Goal: Task Accomplishment & Management: Complete application form

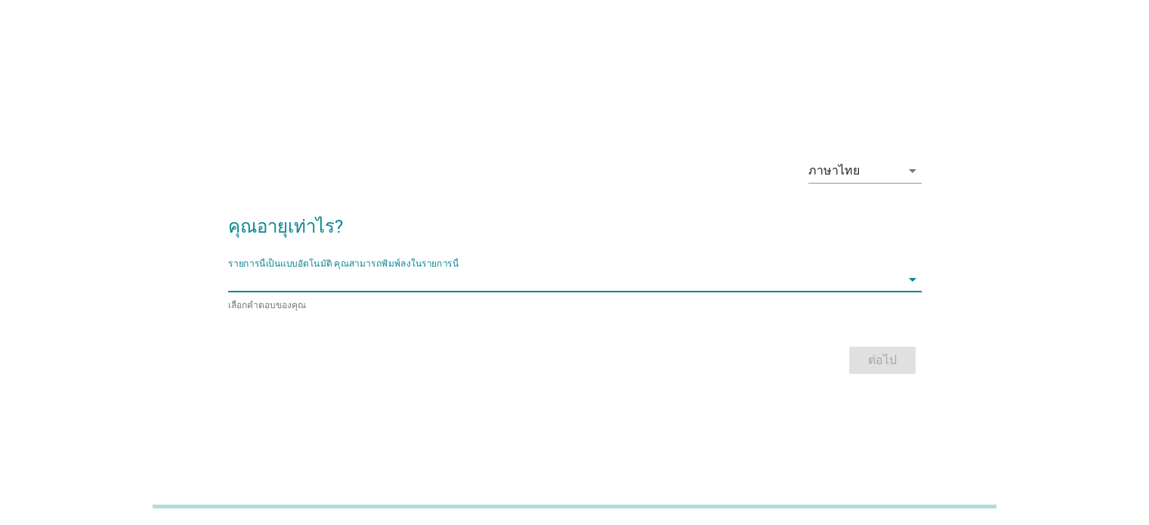
click at [502, 289] on input "รายการนี้เป็นแบบอัตโนมัติ คุณสามารถพิมพ์ลงในรายการนี้" at bounding box center [564, 279] width 672 height 24
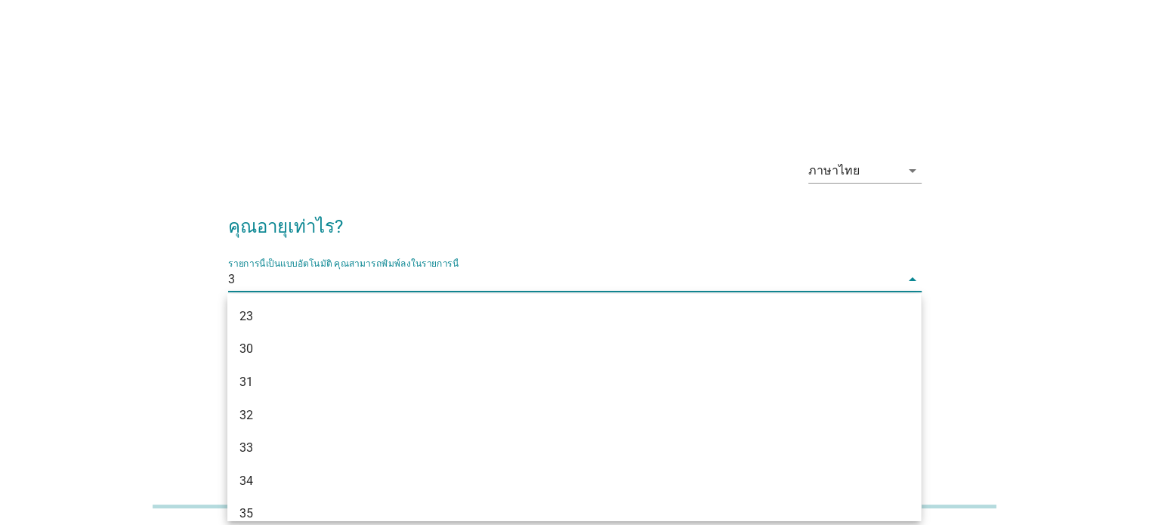
type input "37"
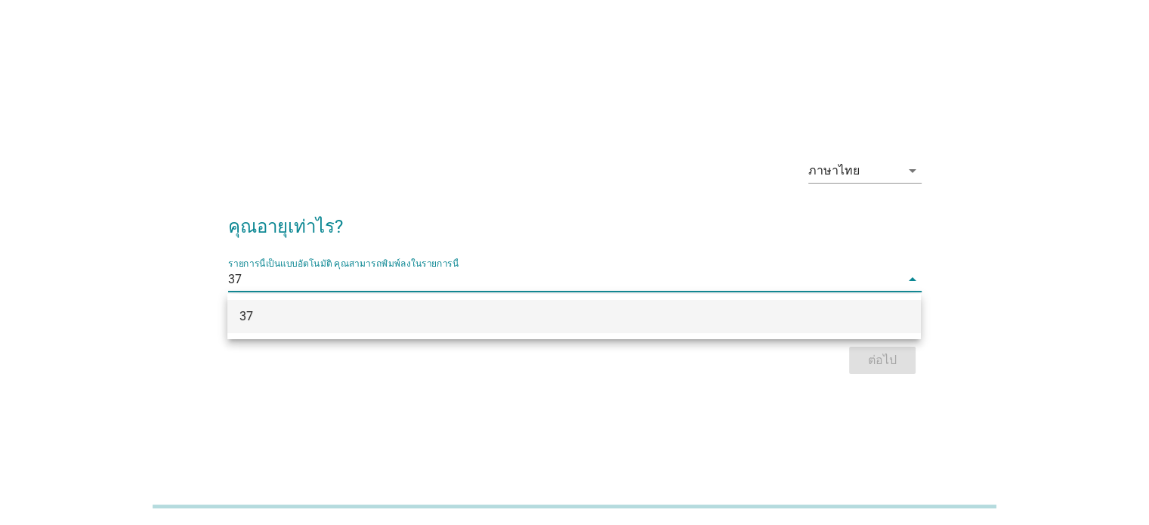
click at [436, 316] on div "37" at bounding box center [545, 316] width 613 height 18
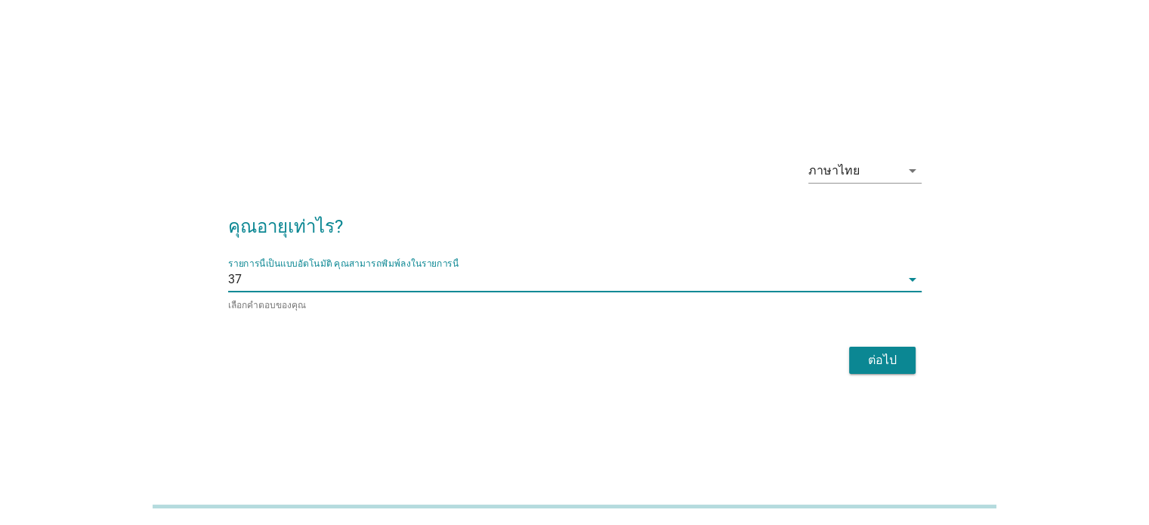
click at [869, 347] on button "ต่อไป" at bounding box center [882, 360] width 66 height 27
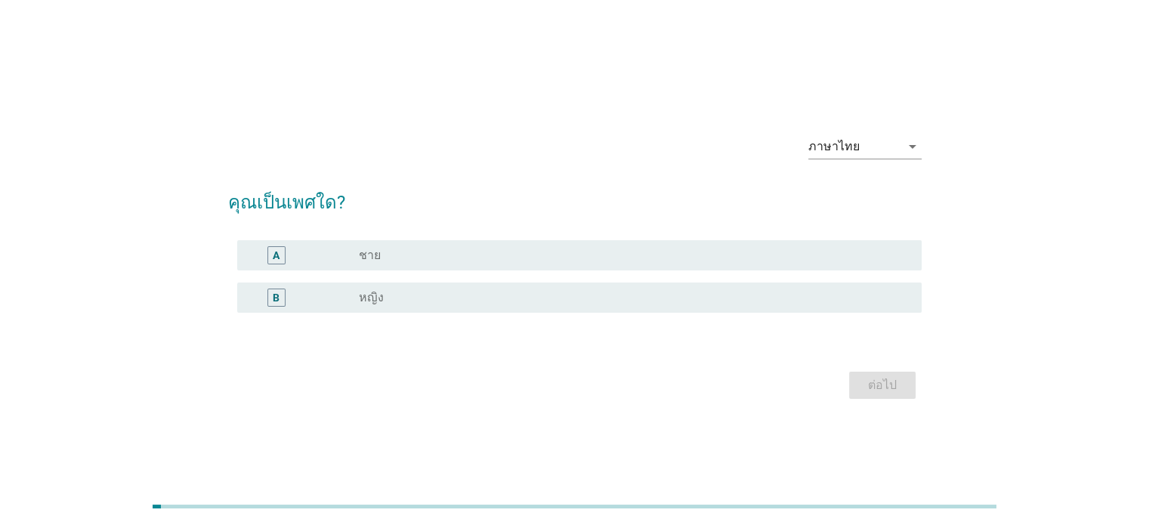
click at [402, 273] on div "A radio_button_unchecked ชาย" at bounding box center [574, 255] width 693 height 42
click at [402, 262] on div "radio_button_unchecked ชาย" at bounding box center [634, 255] width 550 height 18
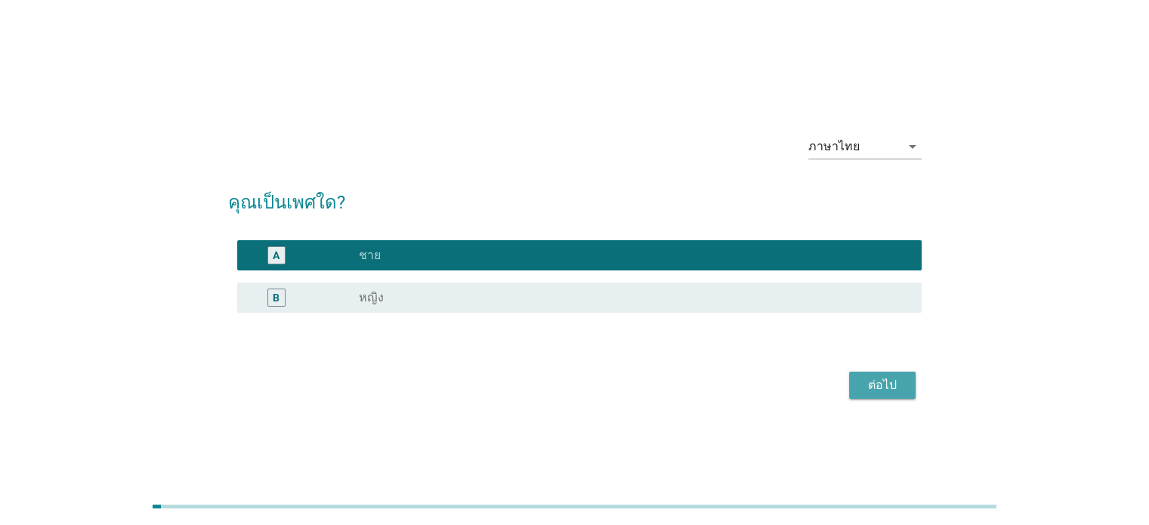
click at [877, 388] on div "ต่อไป" at bounding box center [882, 385] width 42 height 18
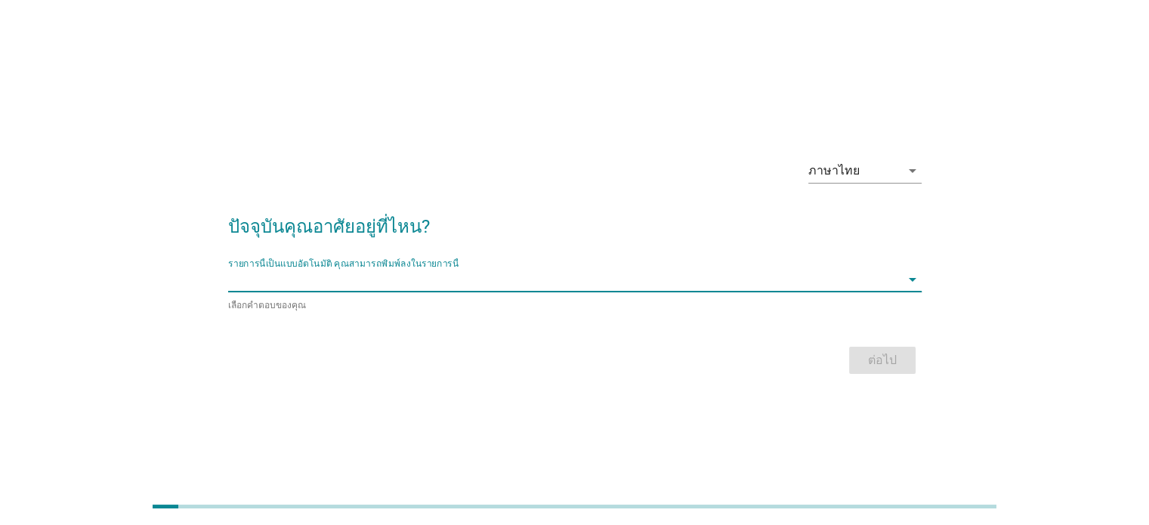
click at [260, 279] on input "รายการนี้เป็นแบบอัตโนมัติ คุณสามารถพิมพ์ลงในรายการนี้" at bounding box center [564, 279] width 672 height 24
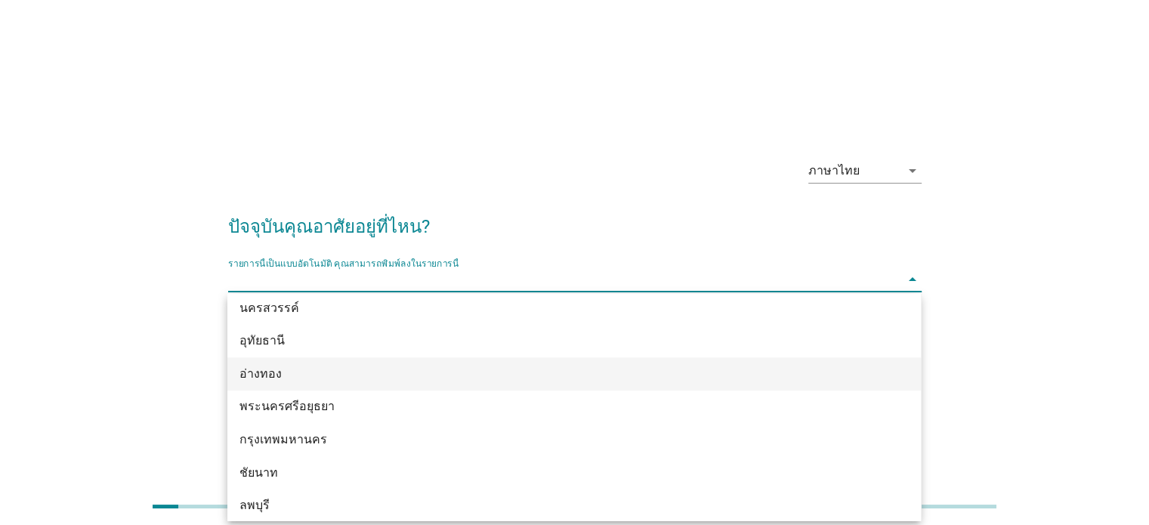
scroll to position [1209, 0]
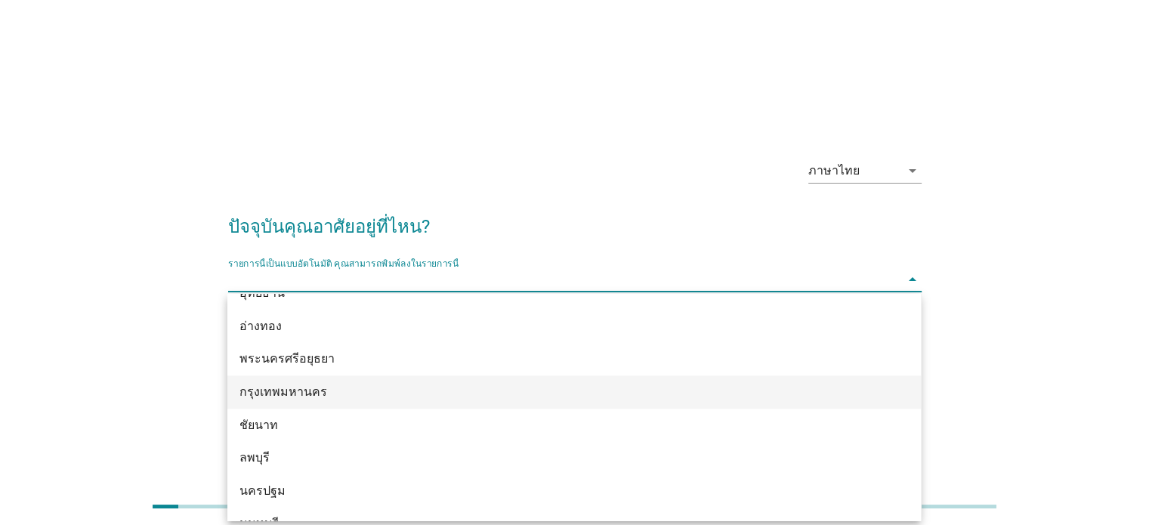
click at [309, 397] on div "กรุงเทพมหานคร" at bounding box center [545, 392] width 613 height 18
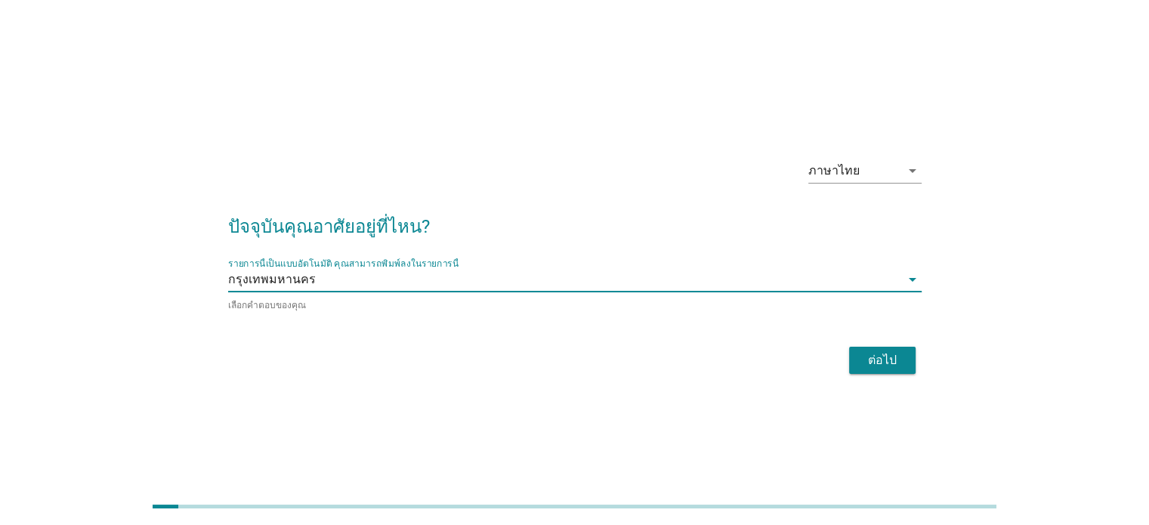
click at [518, 368] on div "ต่อไป" at bounding box center [574, 360] width 693 height 36
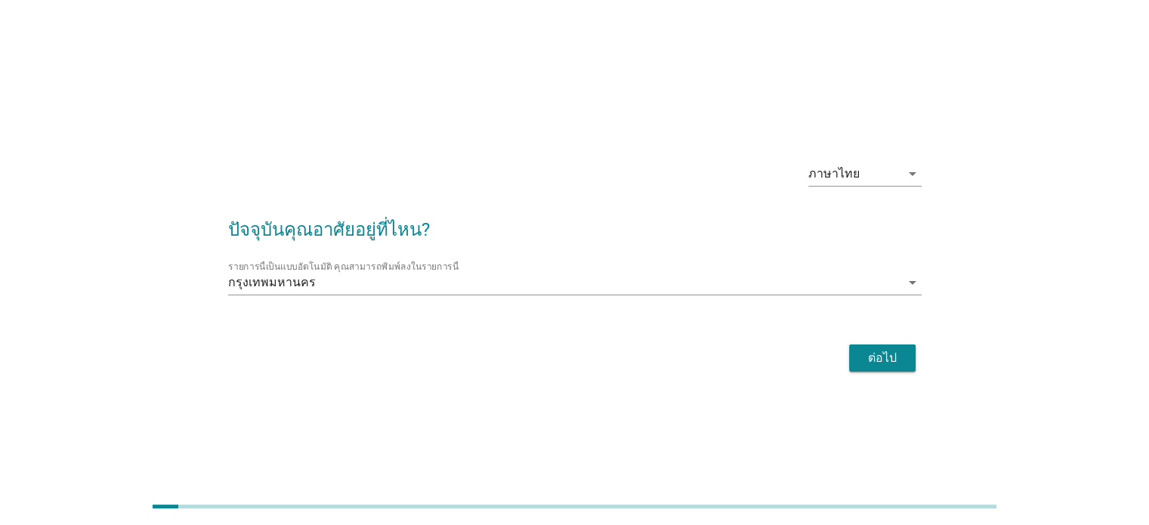
click at [861, 360] on div "ต่อไป" at bounding box center [882, 358] width 42 height 18
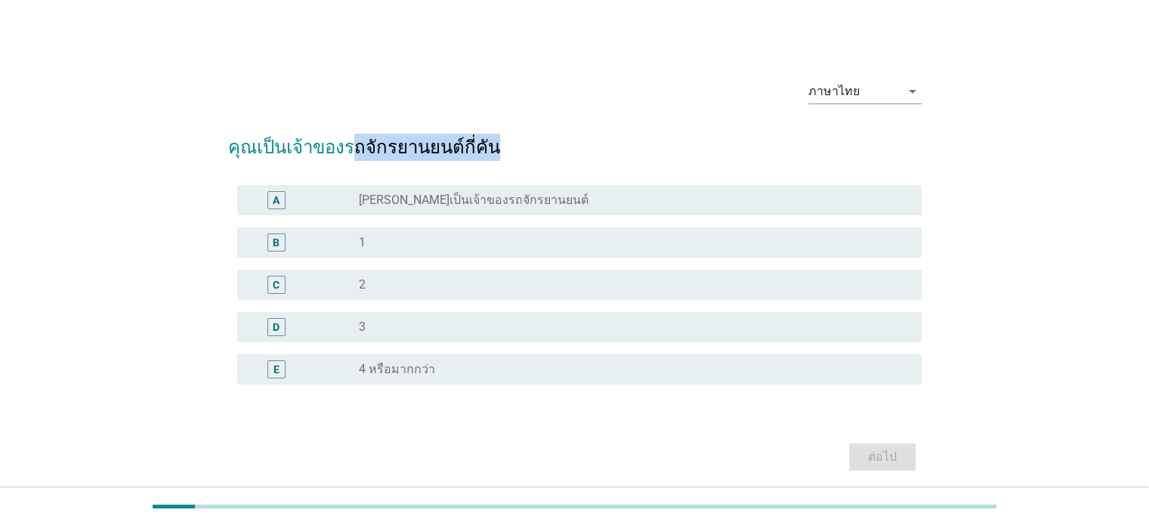
drag, startPoint x: 342, startPoint y: 150, endPoint x: 529, endPoint y: 153, distance: 186.6
click at [529, 153] on h2 "คุณเป็นเจ้าของรถจักรยานยนต์กี่คัน" at bounding box center [574, 140] width 693 height 42
click at [423, 193] on label "[PERSON_NAME]เป็นเจ้าของรถจักรยานยนต์" at bounding box center [474, 200] width 230 height 15
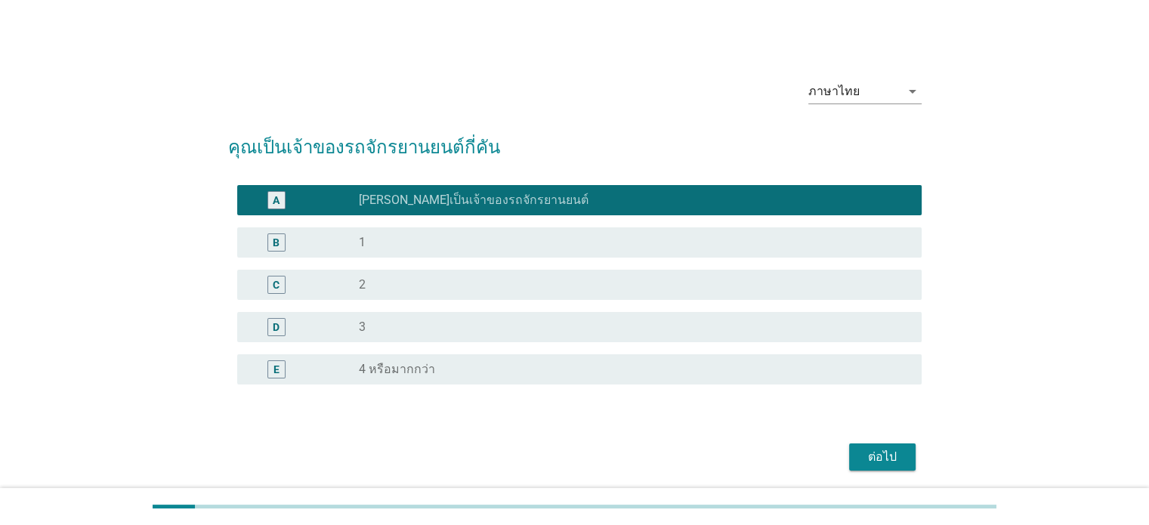
click at [863, 455] on div "ต่อไป" at bounding box center [882, 457] width 42 height 18
